Goal: Transaction & Acquisition: Download file/media

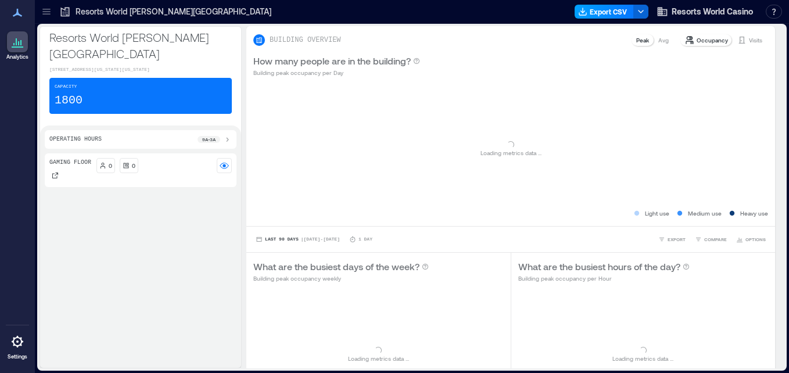
click at [621, 12] on button "Export CSV" at bounding box center [604, 12] width 59 height 14
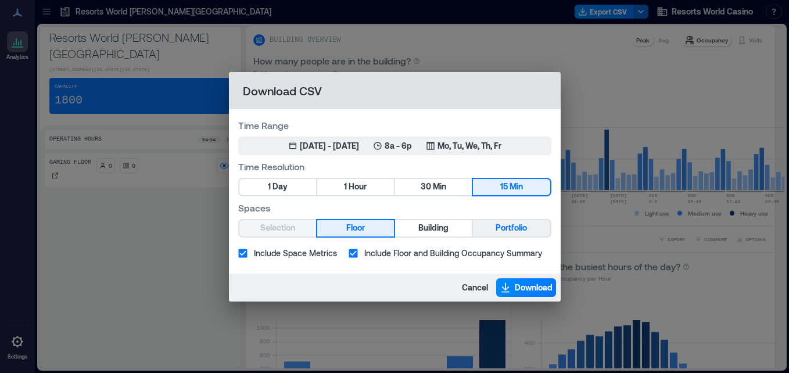
click at [508, 235] on span "Portfolio" at bounding box center [511, 228] width 31 height 15
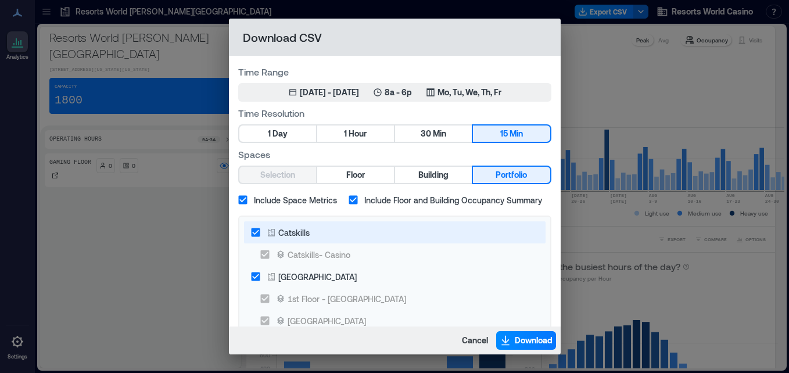
click at [289, 224] on label "Catskills" at bounding box center [387, 232] width 285 height 22
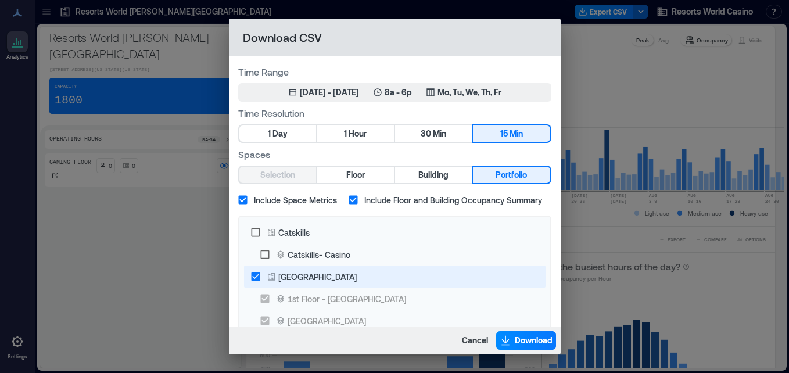
click at [324, 280] on div "[GEOGRAPHIC_DATA]" at bounding box center [317, 277] width 78 height 12
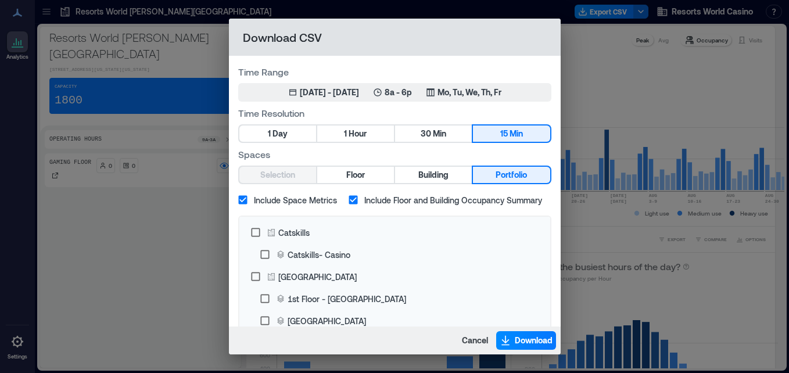
scroll to position [2, 0]
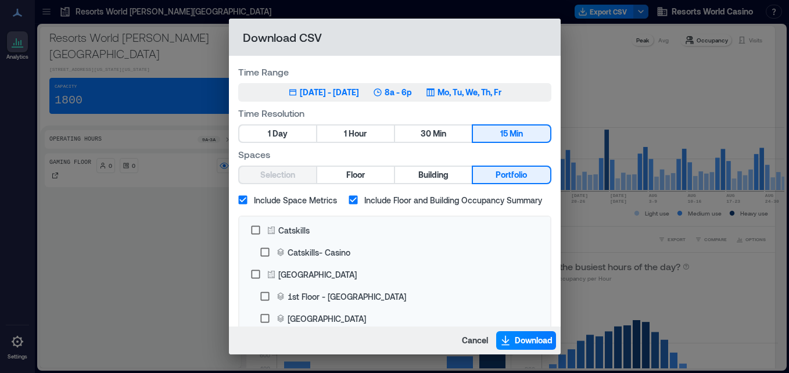
click at [379, 92] on div "May 28, 2025 - [DATE] 8a - 6p Mo, Tu, We, Th, Fr" at bounding box center [394, 93] width 213 height 12
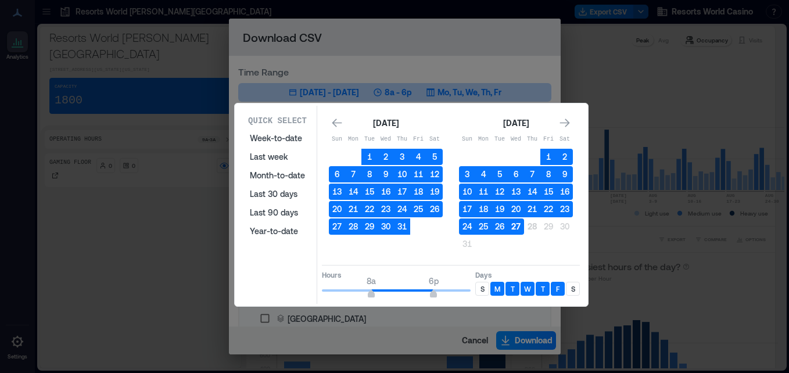
click at [513, 227] on button "27" at bounding box center [516, 227] width 16 height 16
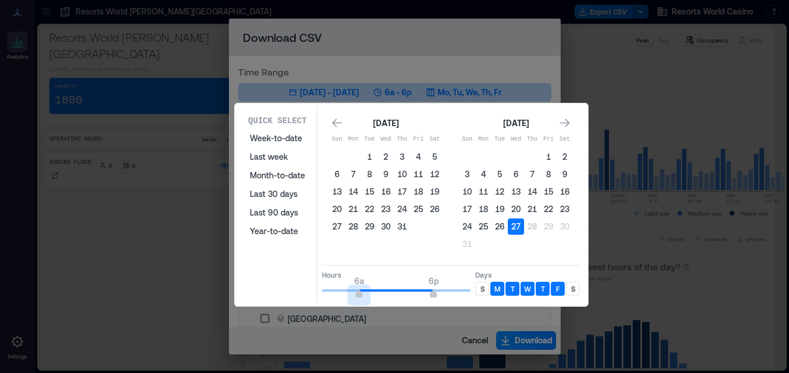
type input "*"
drag, startPoint x: 367, startPoint y: 296, endPoint x: 312, endPoint y: 285, distance: 56.3
click at [312, 285] on div "Quick Select Week-to-date Last week Month-to-date Last 30 days Last 90 days Yea…" at bounding box center [411, 205] width 346 height 198
type input "*"
drag, startPoint x: 428, startPoint y: 290, endPoint x: 344, endPoint y: 282, distance: 84.1
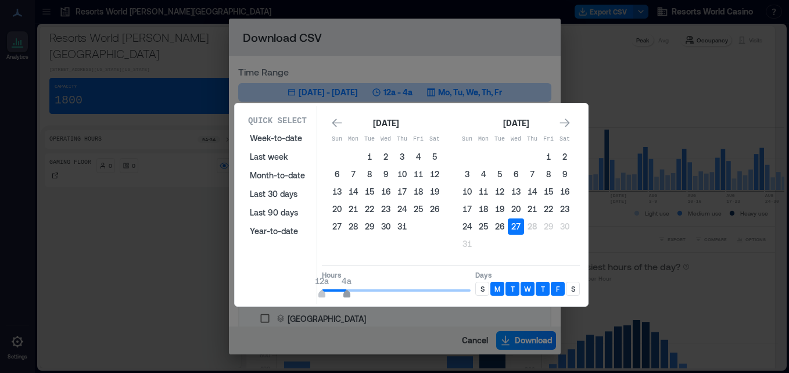
click at [344, 282] on span "12a 4a" at bounding box center [396, 290] width 149 height 17
click at [489, 288] on div "S" at bounding box center [483, 289] width 14 height 14
click at [574, 291] on p "S" at bounding box center [573, 288] width 4 height 9
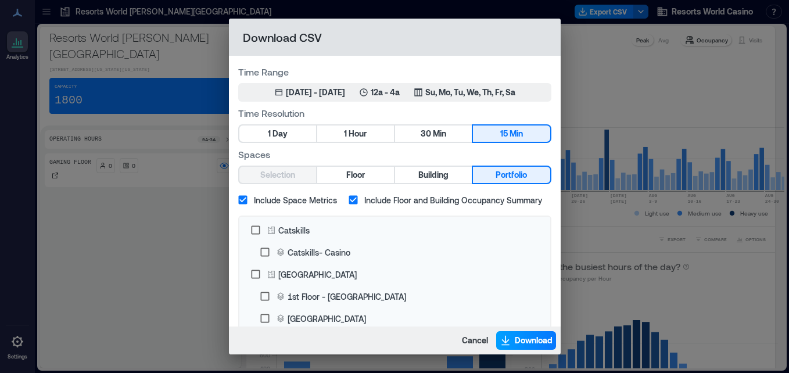
click at [528, 345] on span "Download" at bounding box center [534, 341] width 38 height 12
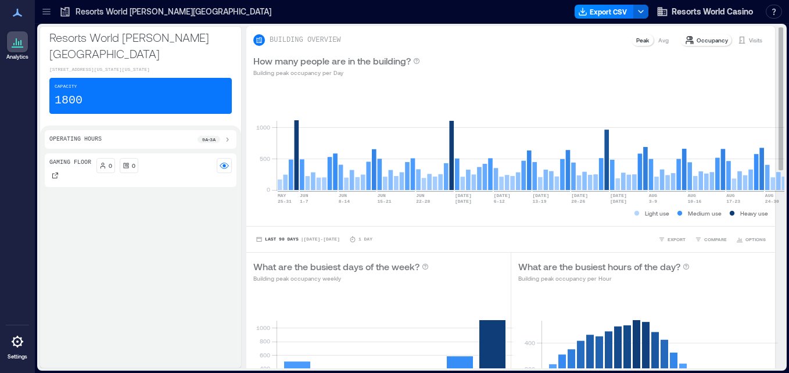
click at [427, 60] on div "How many people are in the building? Building peak occupancy per Day" at bounding box center [510, 65] width 515 height 23
click at [599, 4] on div "Export CSV Resorts World Casino Resources API Documentation Help Center Contact…" at bounding box center [681, 11] width 212 height 19
click at [597, 13] on button "Export CSV" at bounding box center [604, 12] width 59 height 14
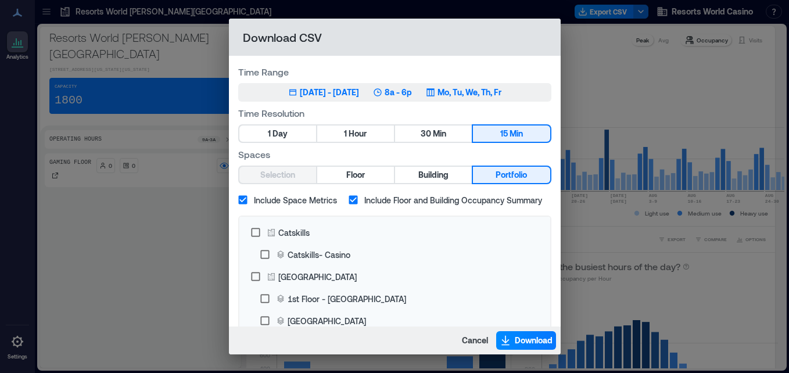
click at [403, 92] on p "8a - 6p" at bounding box center [398, 93] width 27 height 12
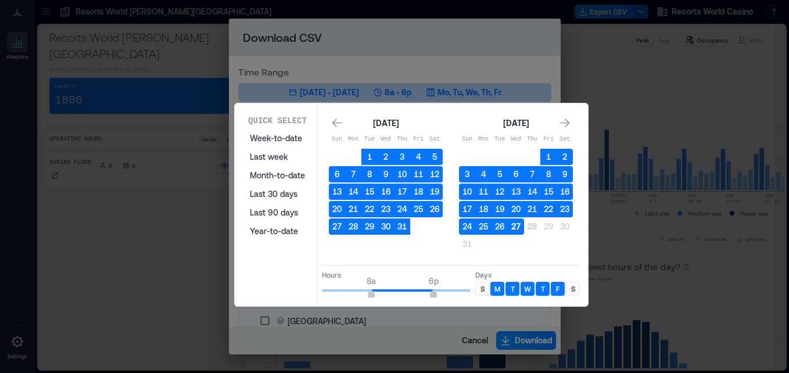
click at [513, 224] on button "27" at bounding box center [516, 227] width 16 height 16
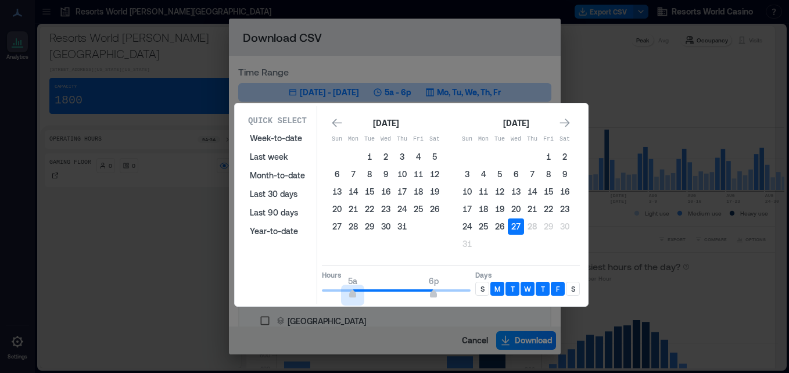
type input "*"
drag, startPoint x: 370, startPoint y: 293, endPoint x: 349, endPoint y: 291, distance: 21.6
click at [349, 291] on span "4a 6p" at bounding box center [396, 290] width 149 height 17
type input "**"
drag, startPoint x: 430, startPoint y: 295, endPoint x: 490, endPoint y: 302, distance: 60.3
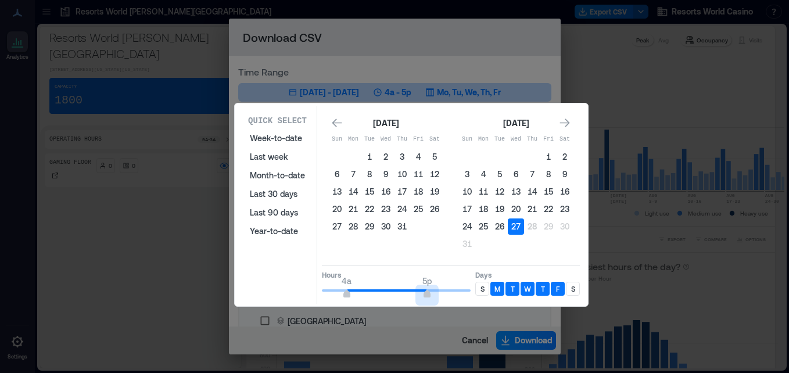
click at [490, 302] on div "Quick Select Week-to-date Last week Month-to-date Last 30 days Last 90 days Yea…" at bounding box center [411, 205] width 346 height 198
click at [483, 291] on p "S" at bounding box center [483, 288] width 4 height 9
click at [573, 289] on p "S" at bounding box center [573, 288] width 4 height 9
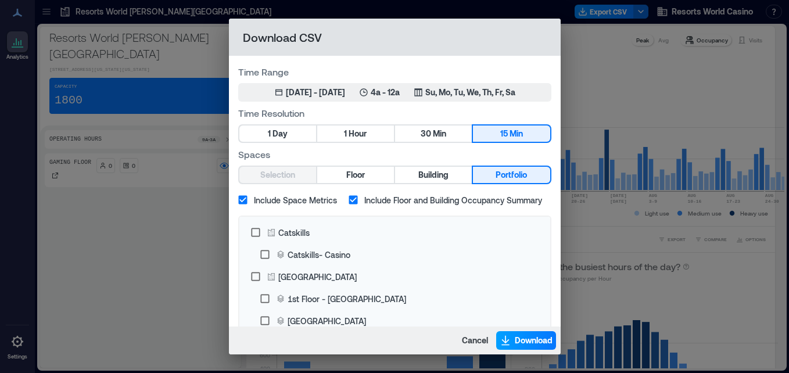
click at [516, 345] on button "Download" at bounding box center [526, 340] width 60 height 19
